Goal: Task Accomplishment & Management: Use online tool/utility

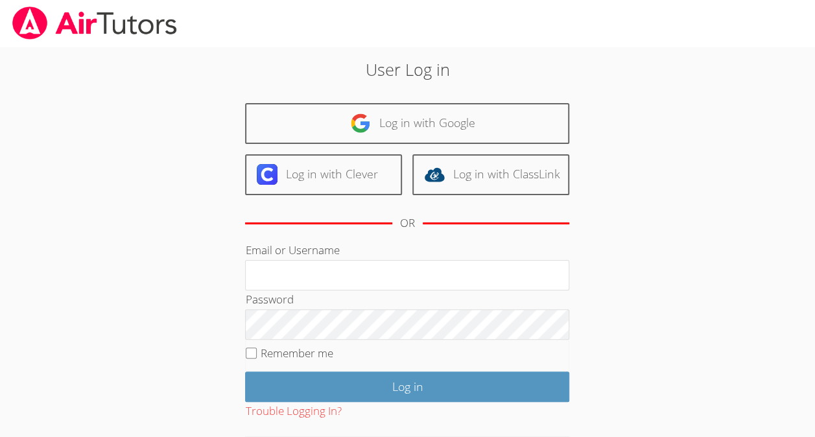
click at [411, 128] on link "Log in with Google" at bounding box center [407, 123] width 324 height 41
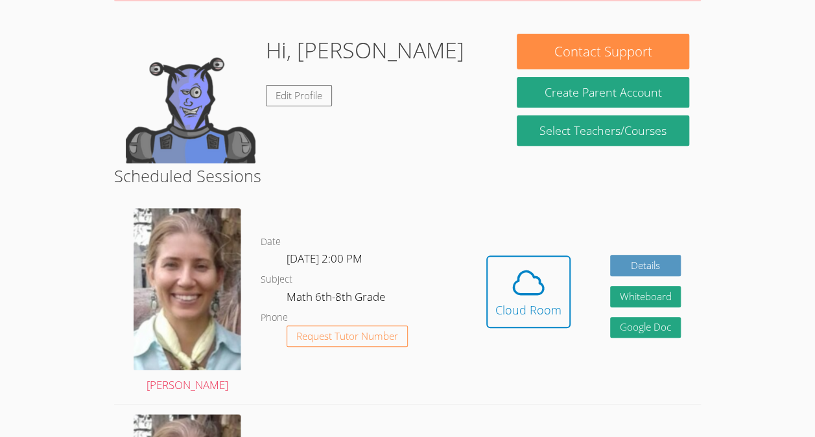
scroll to position [191, 0]
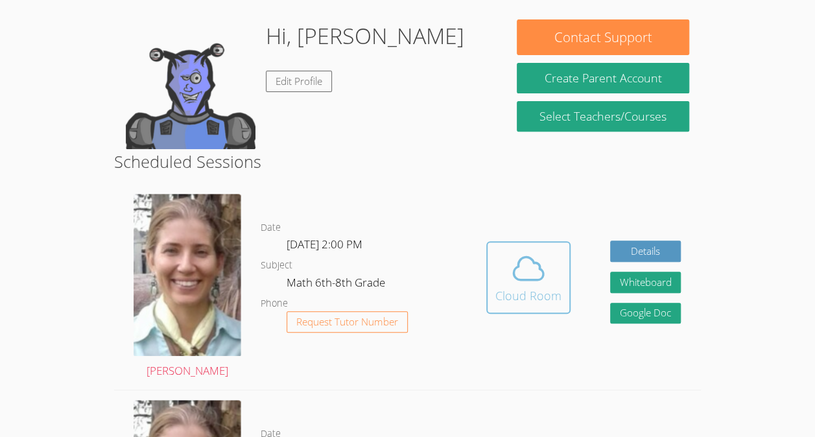
click at [551, 279] on span at bounding box center [528, 268] width 66 height 36
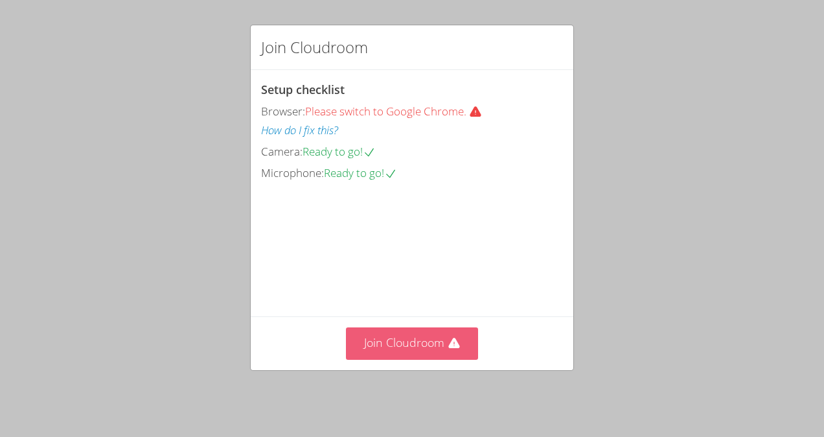
click at [412, 343] on button "Join Cloudroom" at bounding box center [412, 343] width 133 height 32
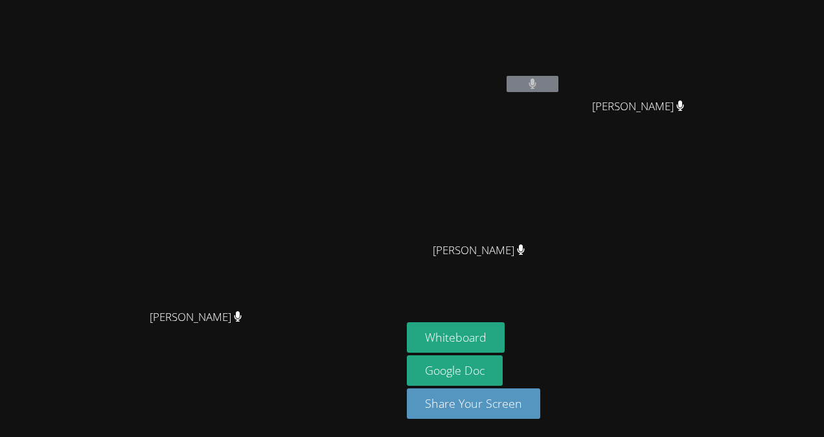
click at [104, 261] on video at bounding box center [201, 192] width 194 height 220
click at [505, 335] on button "Whiteboard" at bounding box center [456, 337] width 98 height 30
